Goal: Navigation & Orientation: Find specific page/section

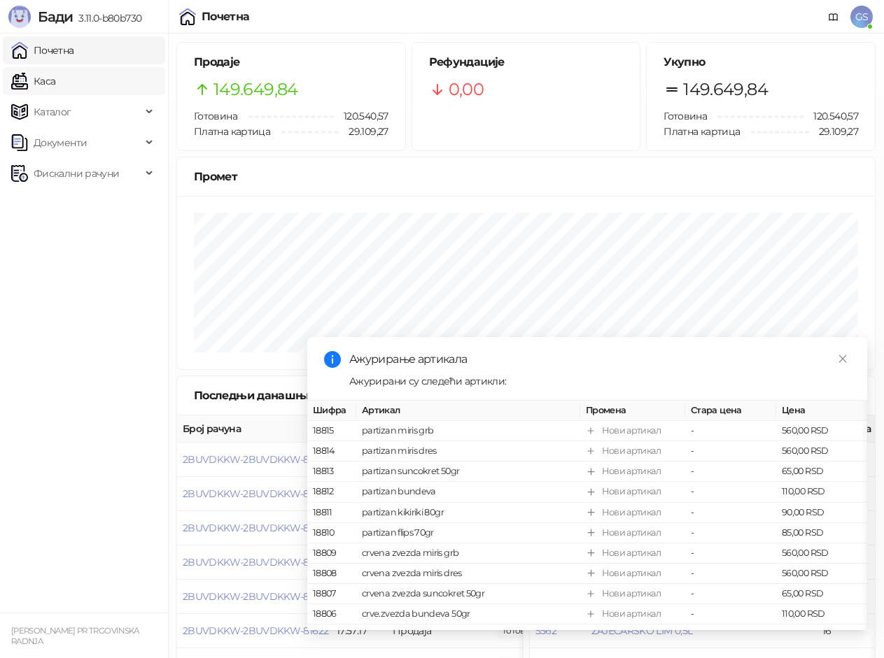
click at [55, 87] on link "Каса" at bounding box center [33, 81] width 44 height 28
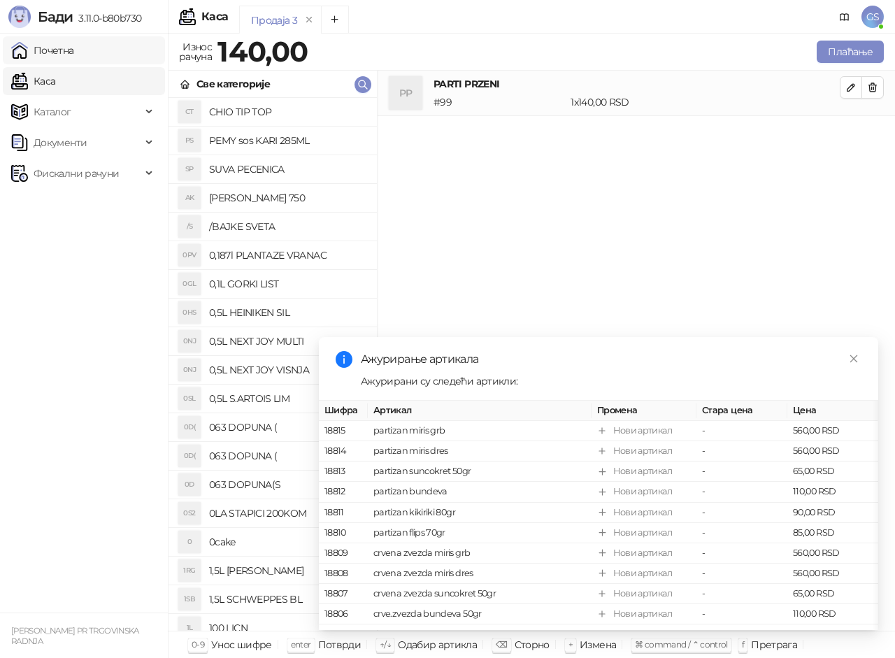
click at [74, 46] on link "Почетна" at bounding box center [42, 50] width 63 height 28
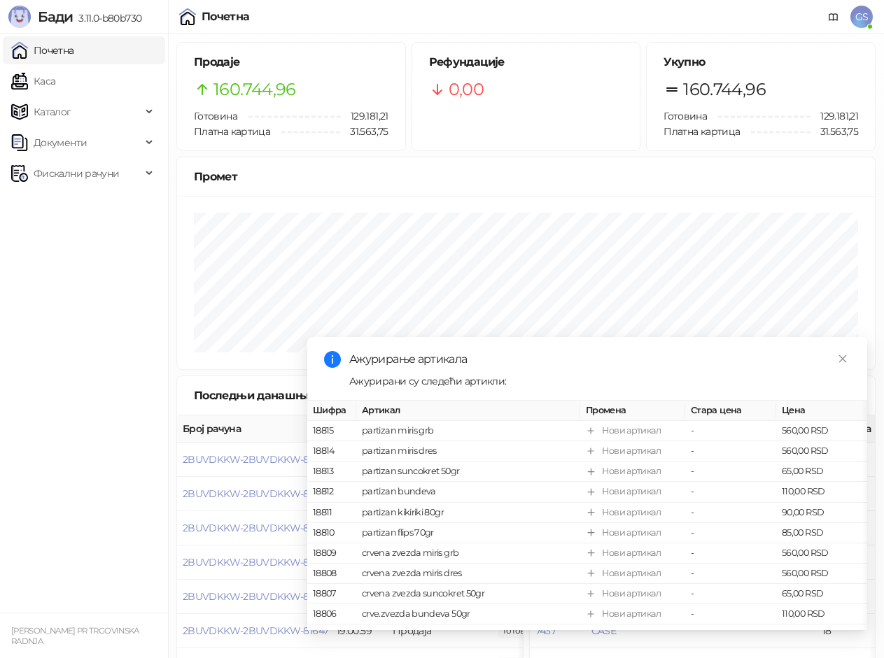
click at [74, 59] on link "Почетна" at bounding box center [42, 50] width 63 height 28
click at [55, 85] on link "Каса" at bounding box center [33, 81] width 44 height 28
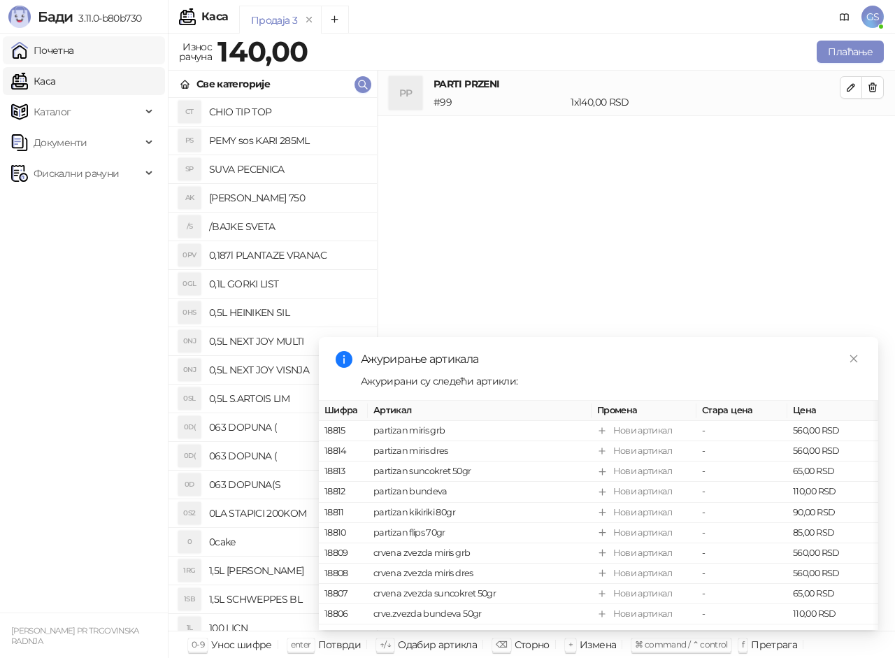
drag, startPoint x: 105, startPoint y: 45, endPoint x: 113, endPoint y: 62, distance: 19.1
click at [74, 45] on link "Почетна" at bounding box center [42, 50] width 63 height 28
